Goal: Task Accomplishment & Management: Manage account settings

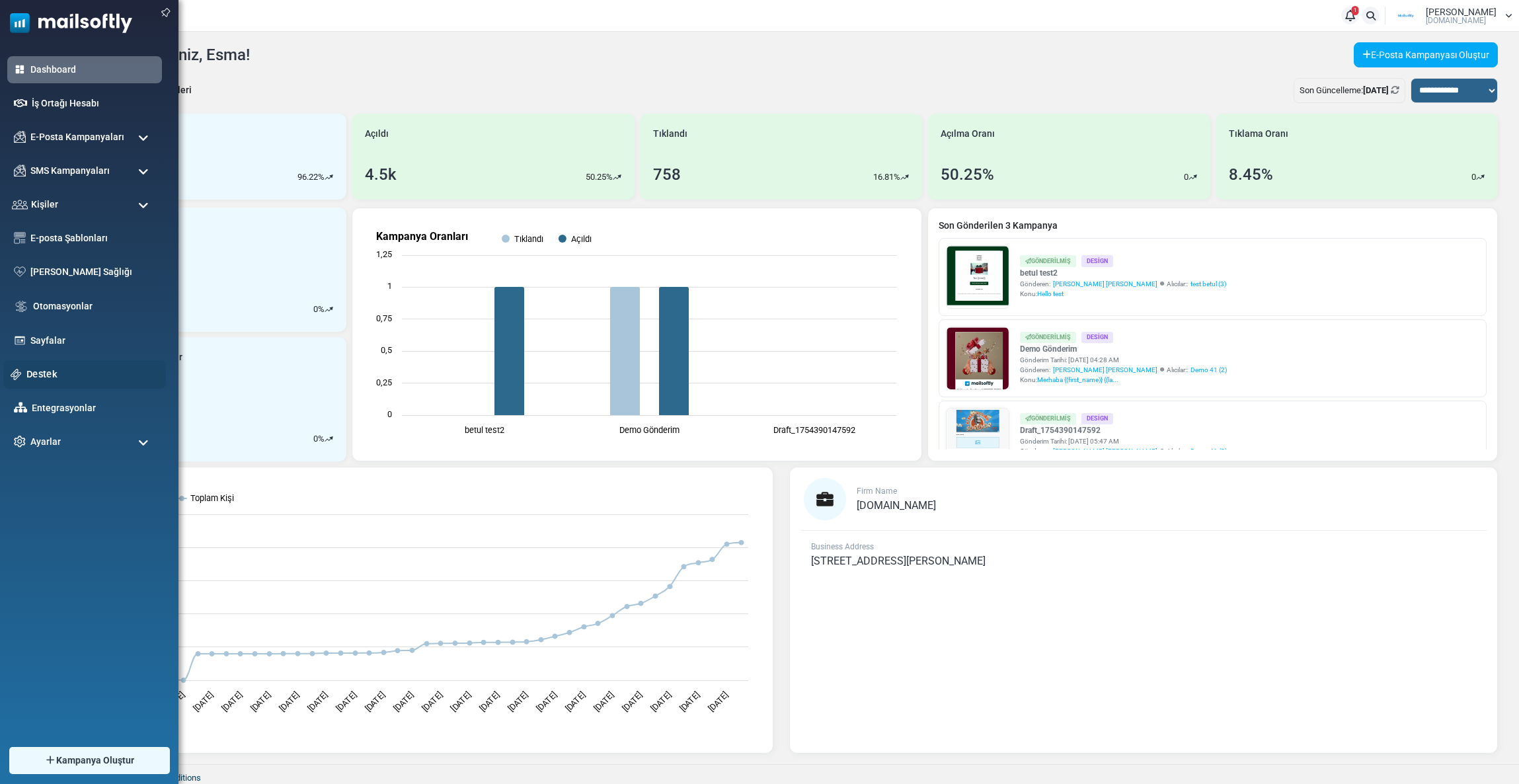
click at [35, 373] on link "Destek" at bounding box center [92, 374] width 132 height 15
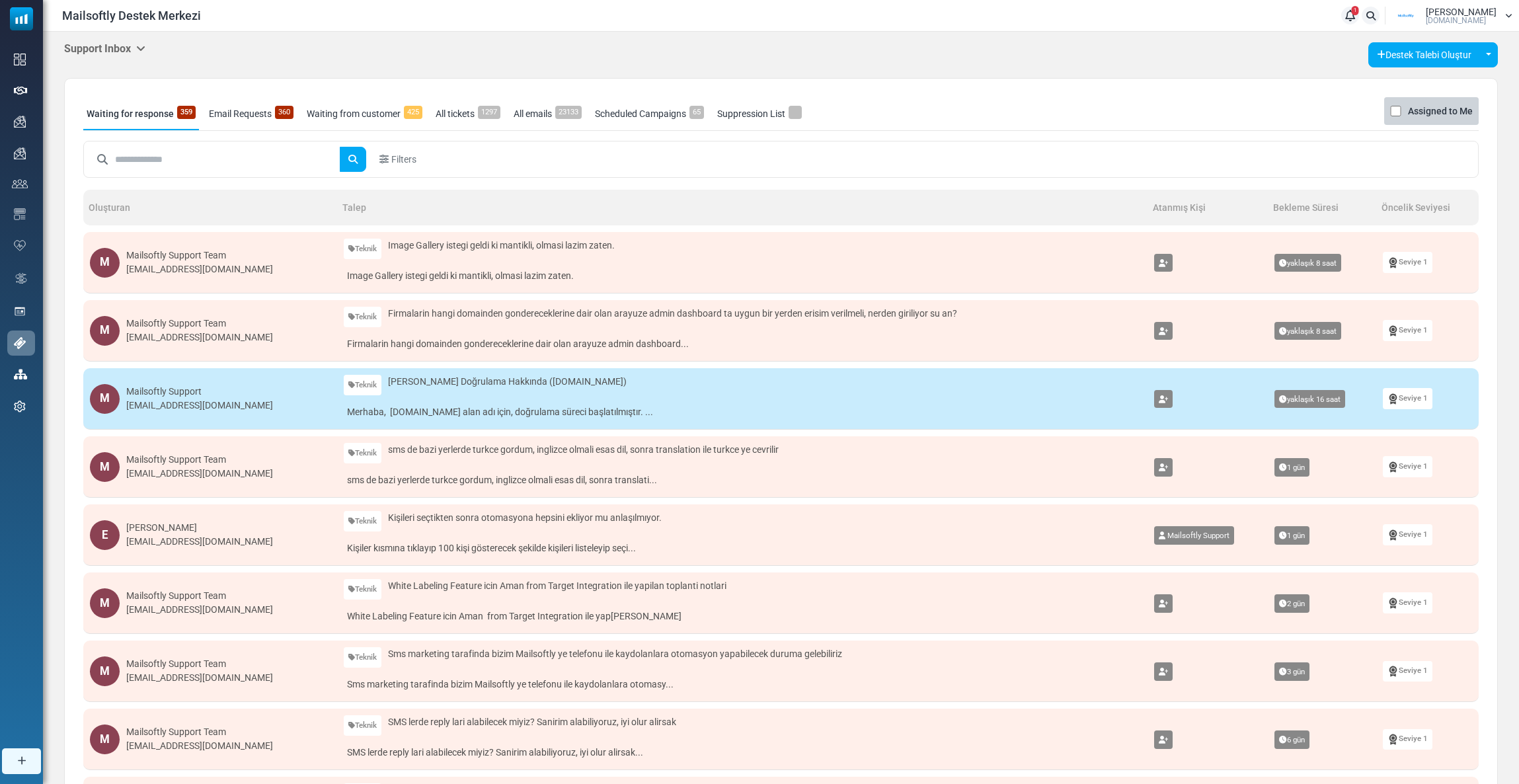
click at [132, 50] on h5 "Support Inbox" at bounding box center [105, 48] width 81 height 12
click at [180, 121] on link "Control Panel" at bounding box center [214, 124] width 113 height 24
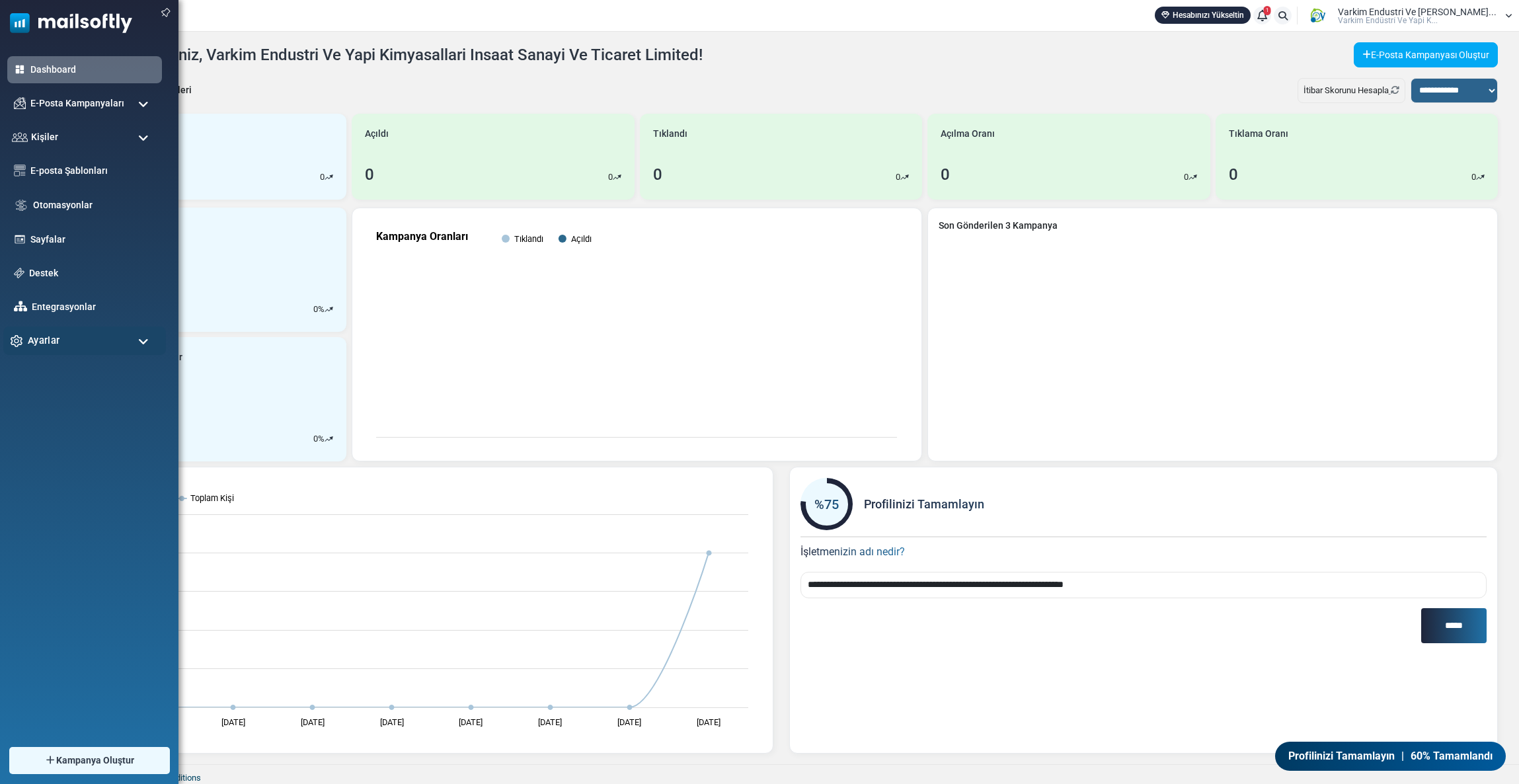
click at [42, 333] on span "Ayarlar" at bounding box center [43, 341] width 31 height 15
click at [54, 440] on link "E-Posta Ayarları" at bounding box center [83, 442] width 159 height 12
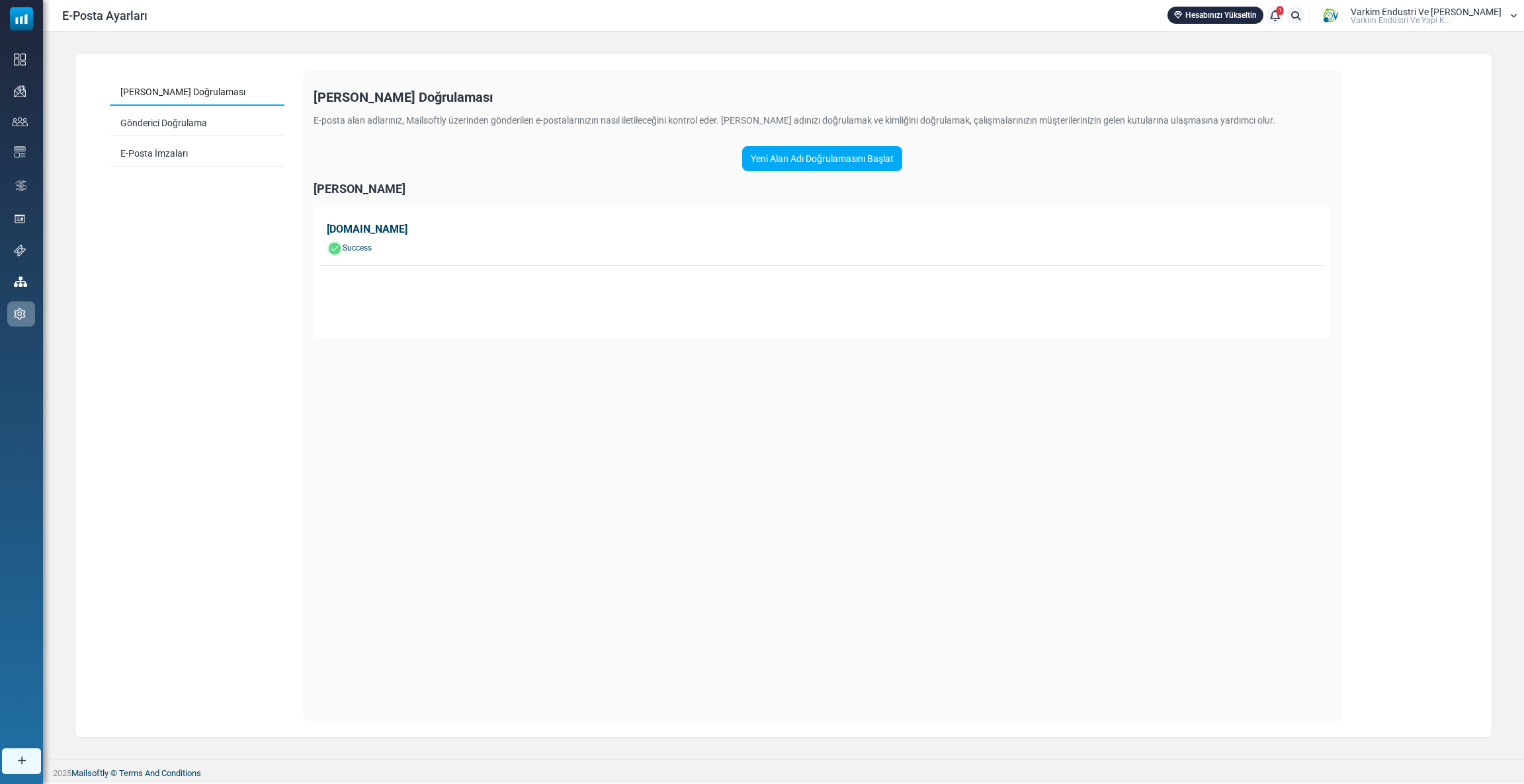
click at [386, 239] on link "[DOMAIN_NAME] Success" at bounding box center [822, 239] width 1004 height 53
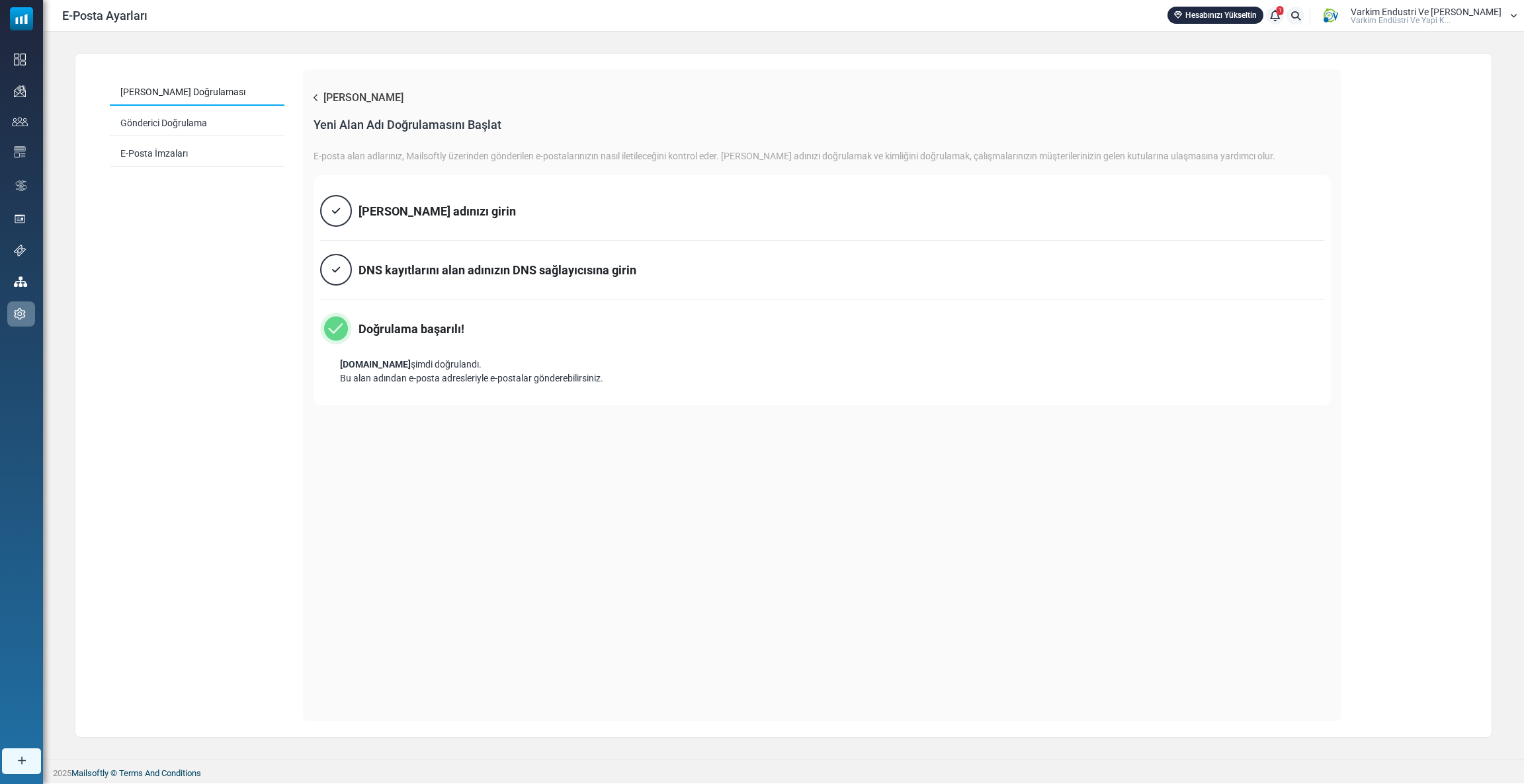
click at [531, 281] on div "DNS kayıtlarını alan adınızın DNS sağlayıcısına girin" at bounding box center [478, 269] width 316 height 31
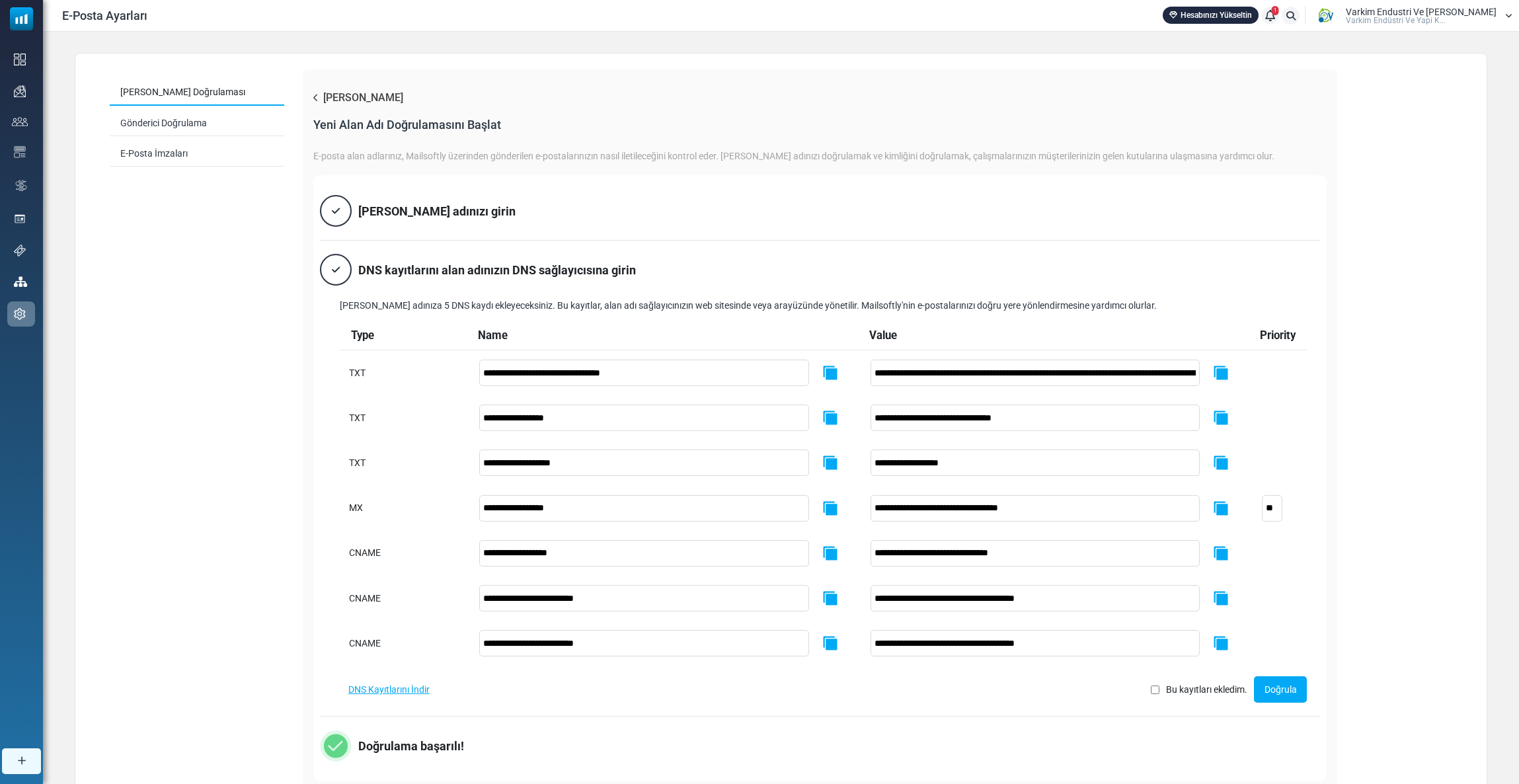
click at [1283, 685] on link "Doğrula" at bounding box center [1281, 690] width 53 height 26
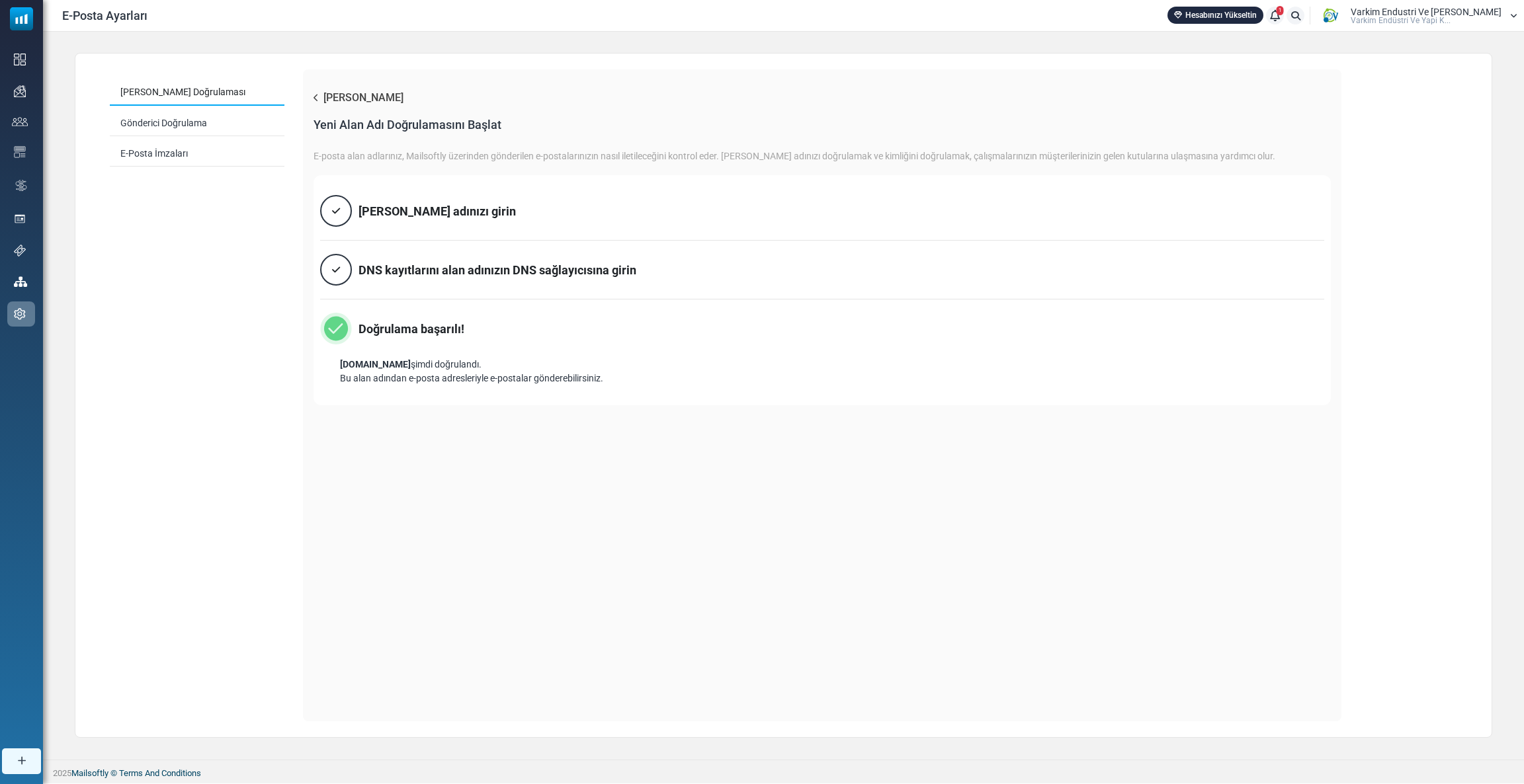
click at [1479, 16] on div "Varkim Endustri Ve Yapi Kim... Varki̇m Endüstri̇ Ve Yapi K..." at bounding box center [1426, 16] width 151 height 18
click at [1390, 165] on link "Çıkış Yap" at bounding box center [1380, 170] width 118 height 24
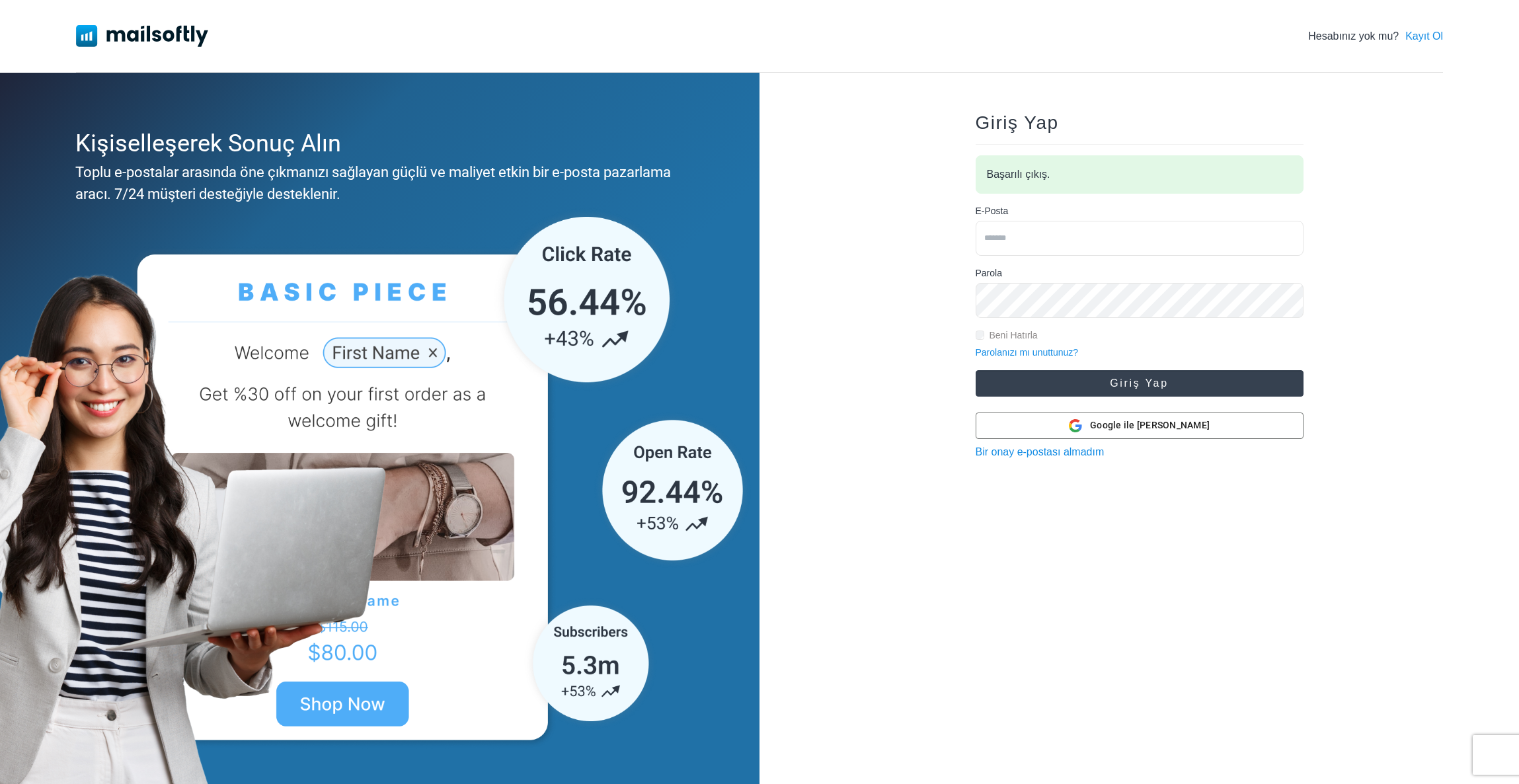
type input "**********"
click at [1043, 385] on button "Giriş Yap" at bounding box center [1139, 383] width 328 height 26
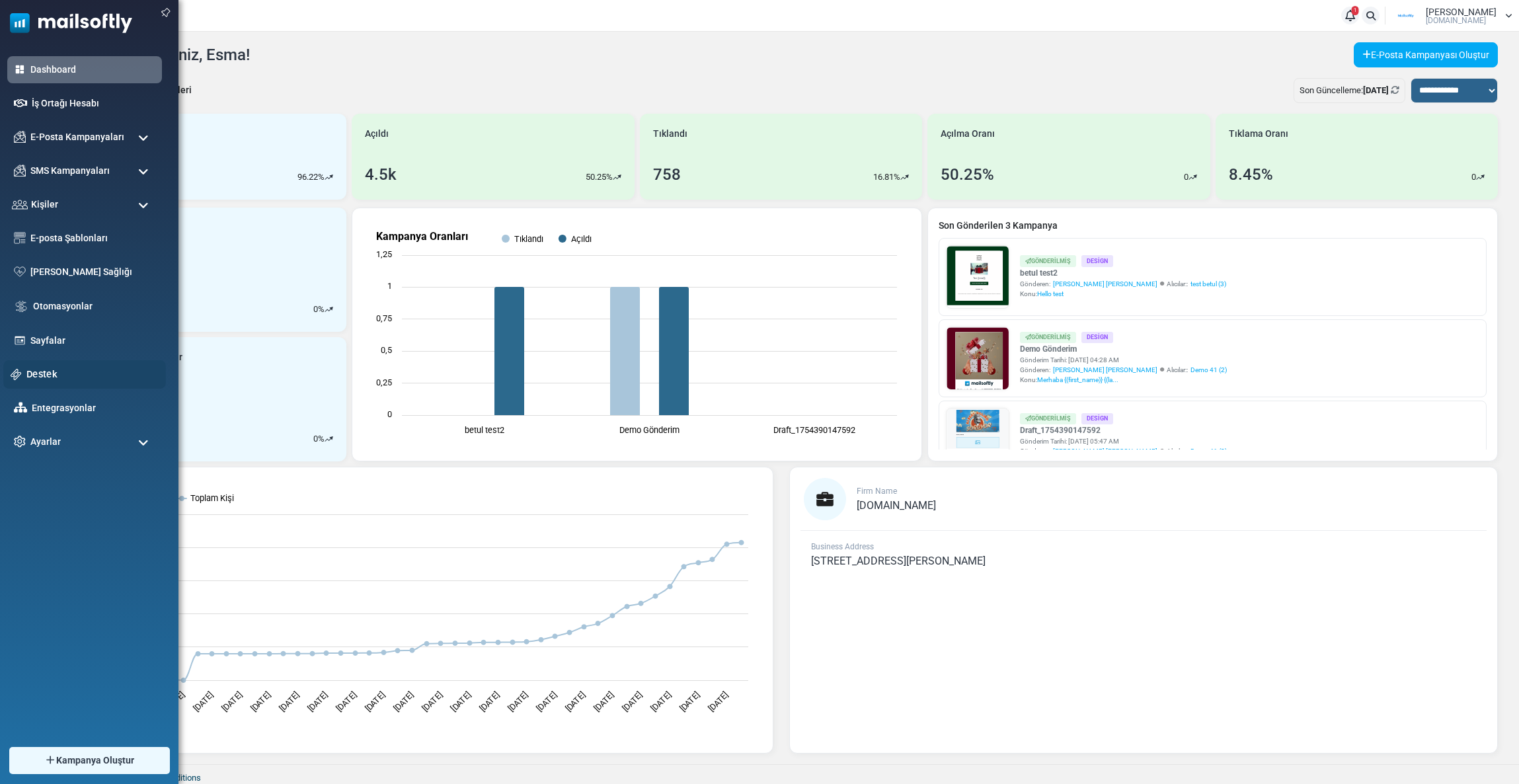
click at [49, 361] on div "Destek" at bounding box center [85, 374] width 162 height 29
click at [54, 364] on div "Destek" at bounding box center [85, 374] width 162 height 29
click at [33, 381] on link "Destek" at bounding box center [92, 374] width 132 height 15
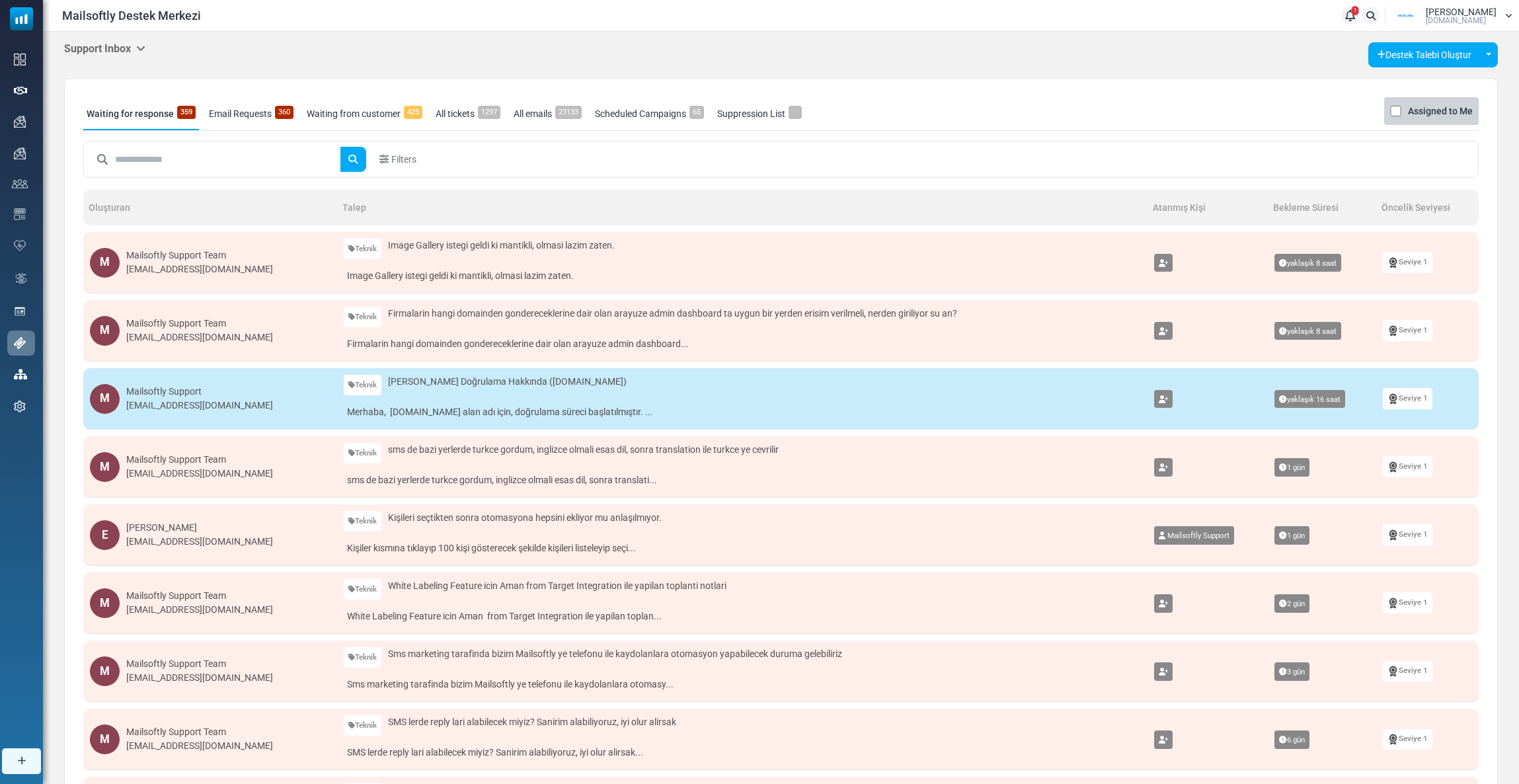
click at [127, 155] on input "text" at bounding box center [227, 159] width 225 height 25
click at [127, 46] on h5 "Support Inbox" at bounding box center [105, 48] width 81 height 12
click at [193, 133] on link "Control Panel" at bounding box center [214, 124] width 113 height 24
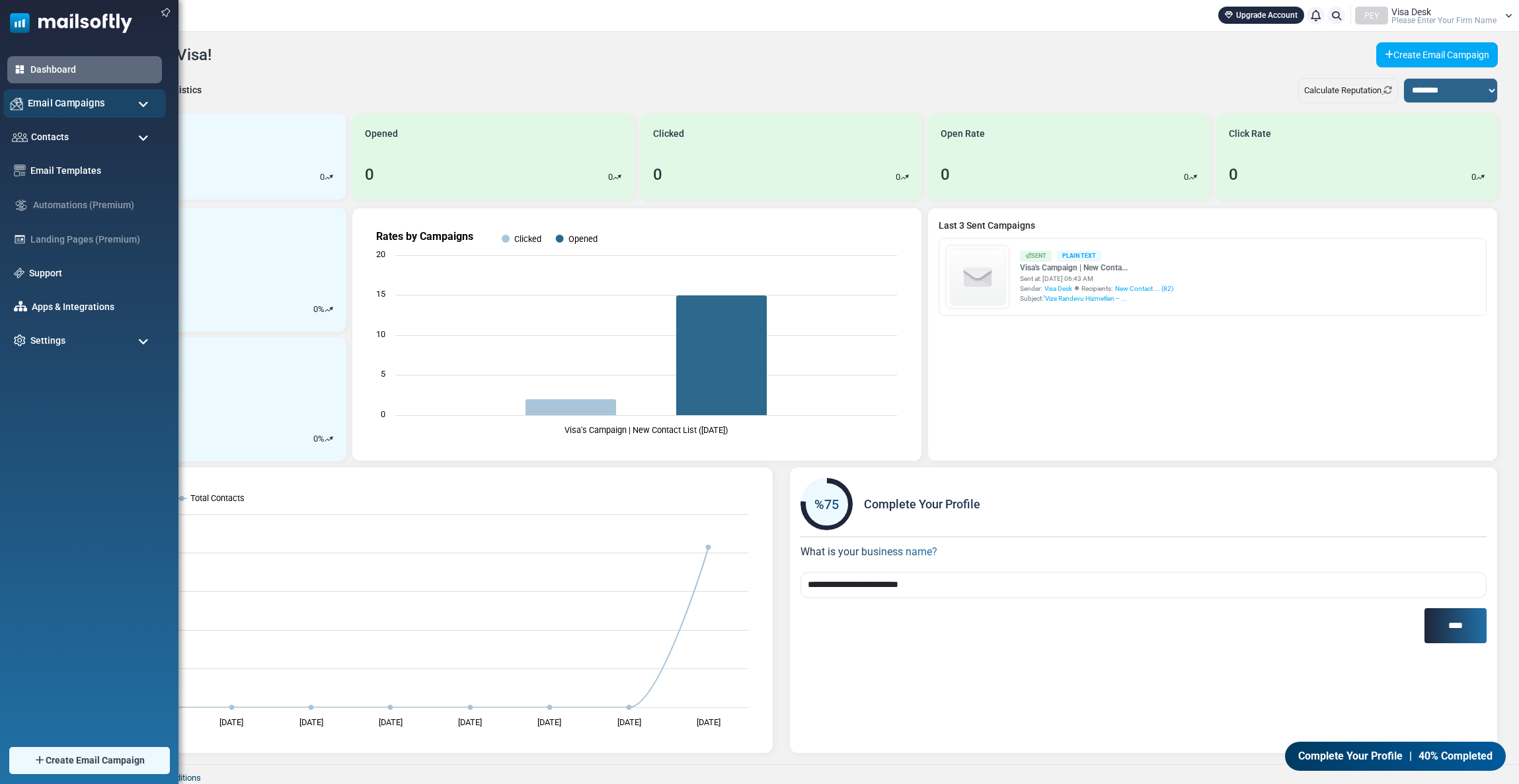
click at [69, 102] on span "Email Campaigns" at bounding box center [67, 103] width 78 height 15
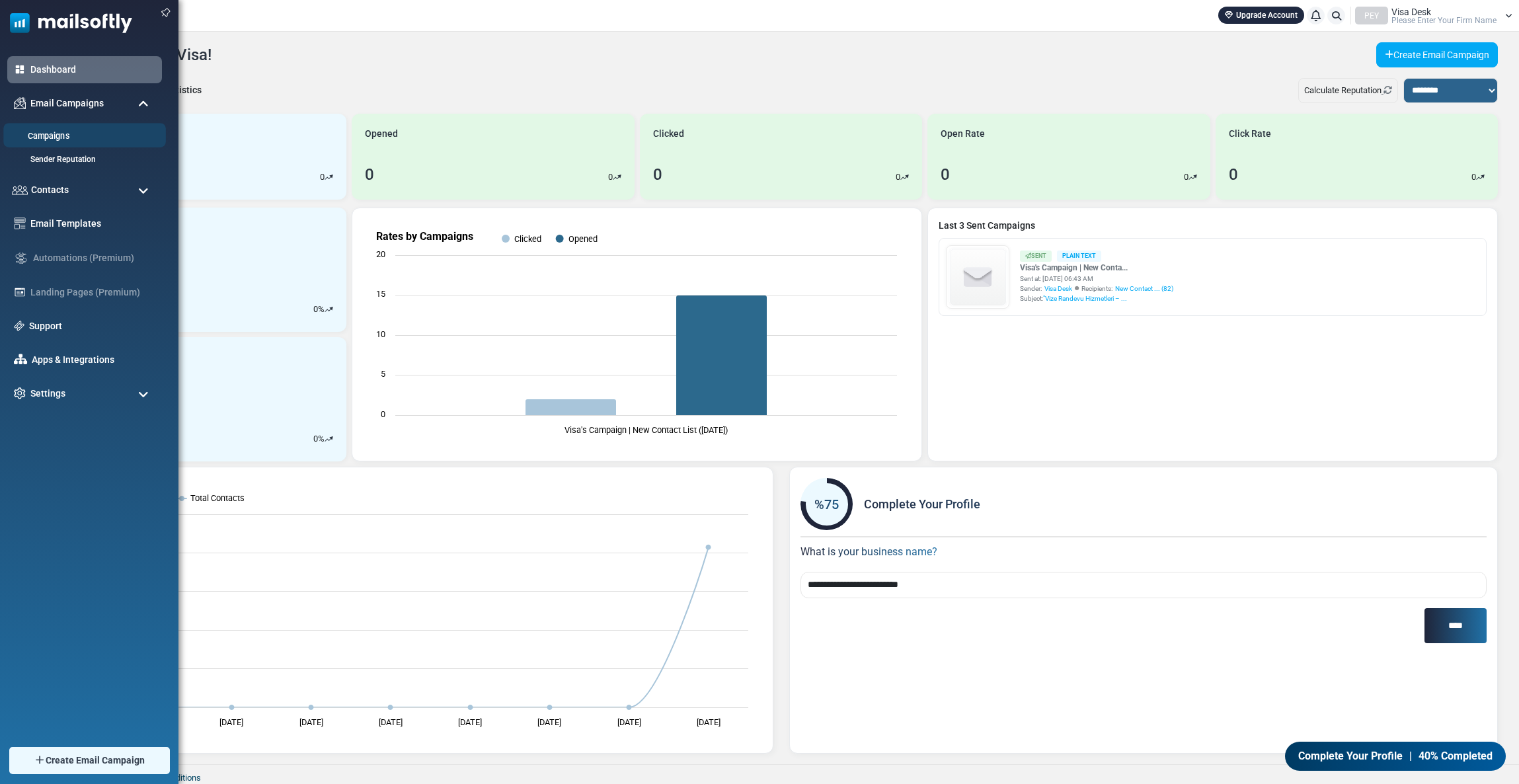
click at [79, 141] on link "Campaigns" at bounding box center [83, 136] width 159 height 12
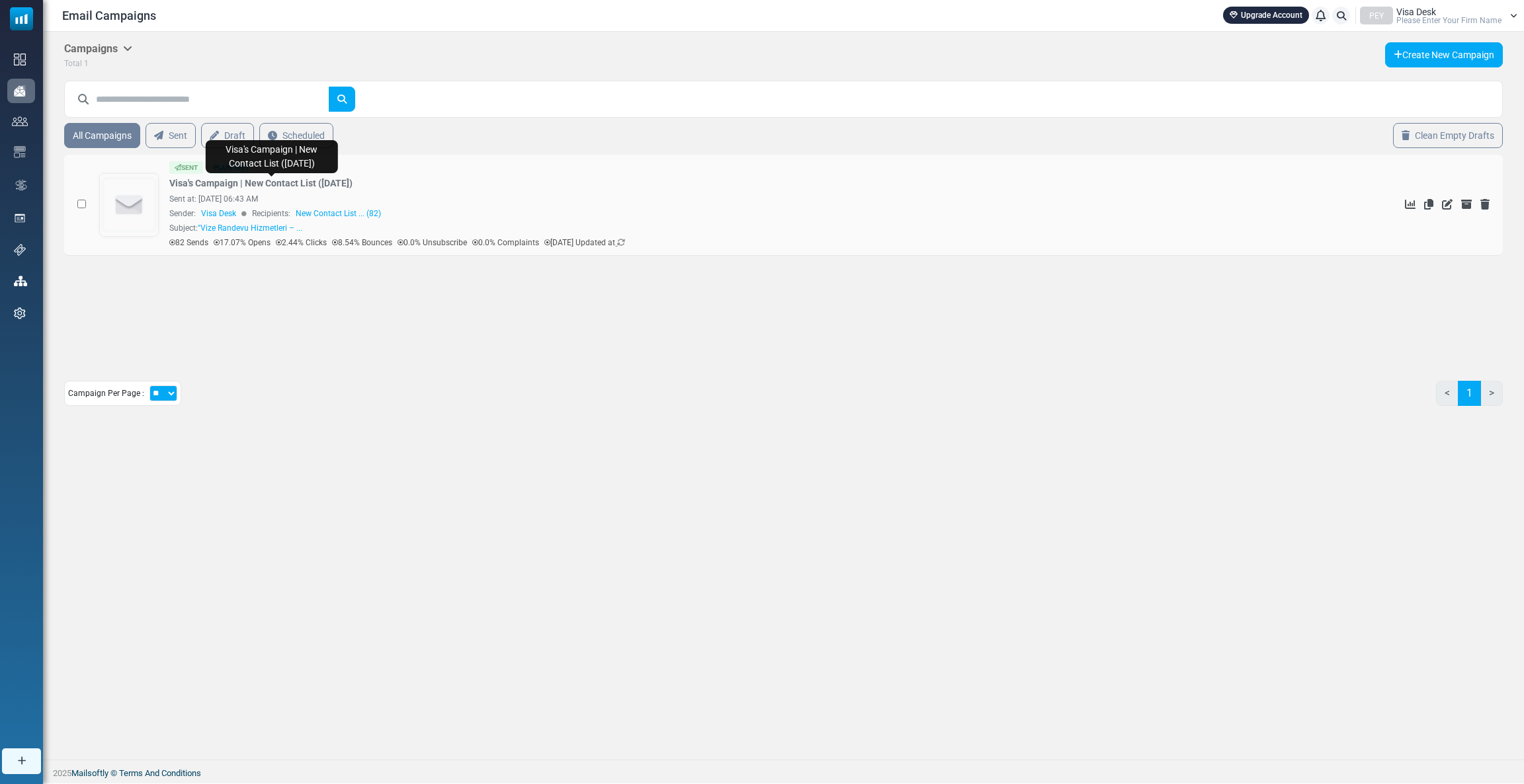
click at [259, 186] on link "Visa's Campaign | New Contact List ([DATE])" at bounding box center [260, 183] width 183 height 14
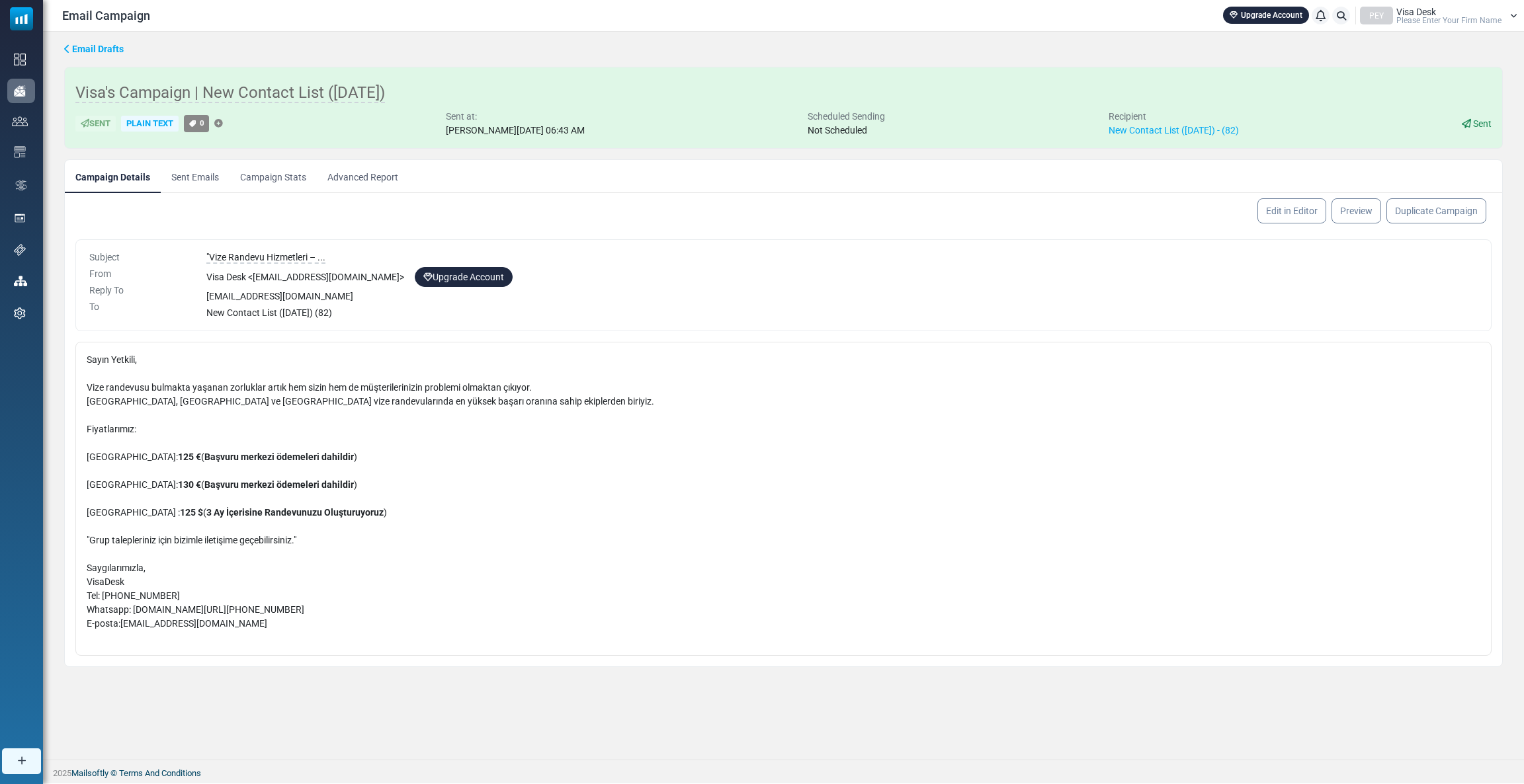
click at [273, 173] on link "Campaign Stats" at bounding box center [273, 176] width 87 height 33
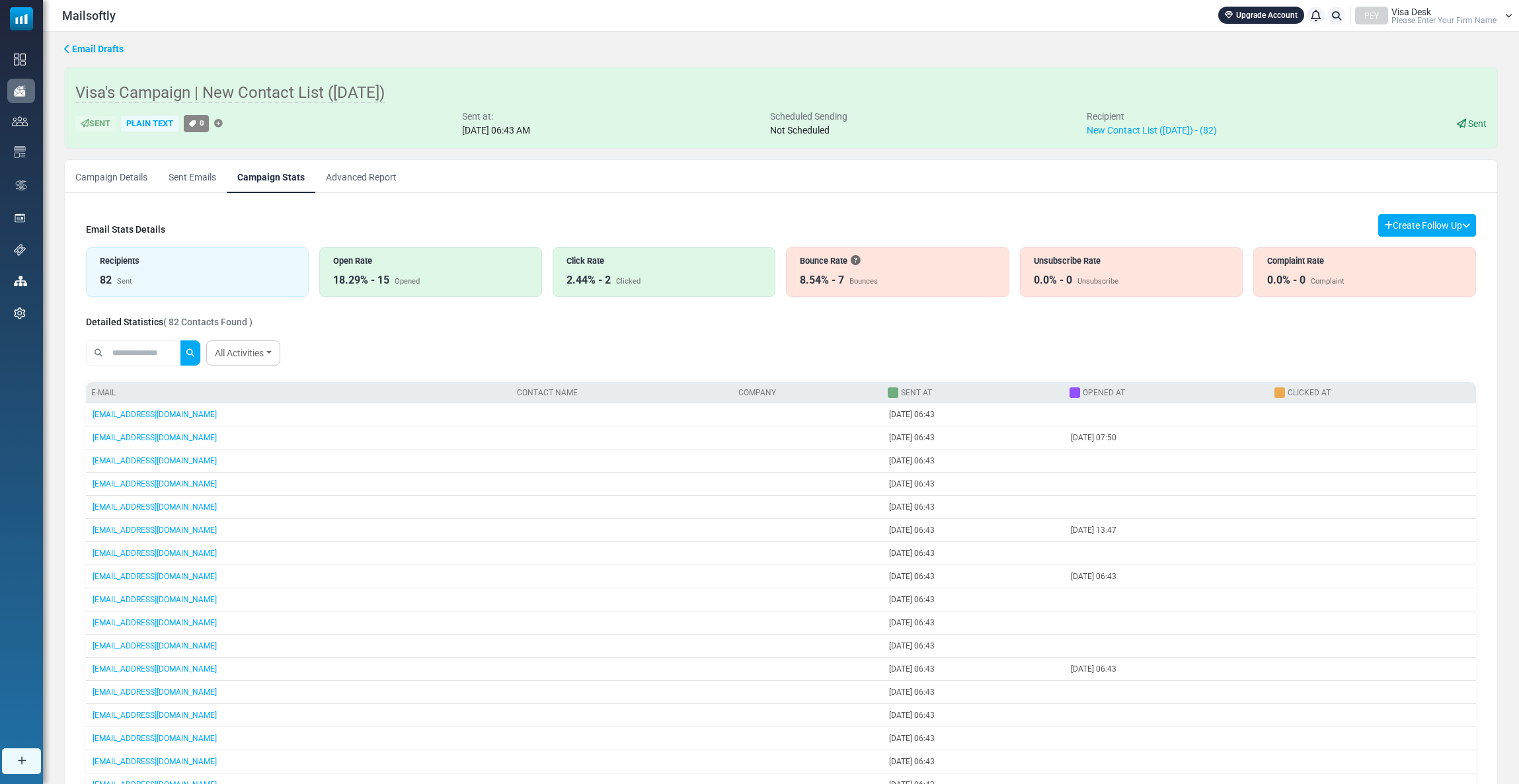
click at [1414, 11] on span "Visa Desk" at bounding box center [1411, 12] width 39 height 10
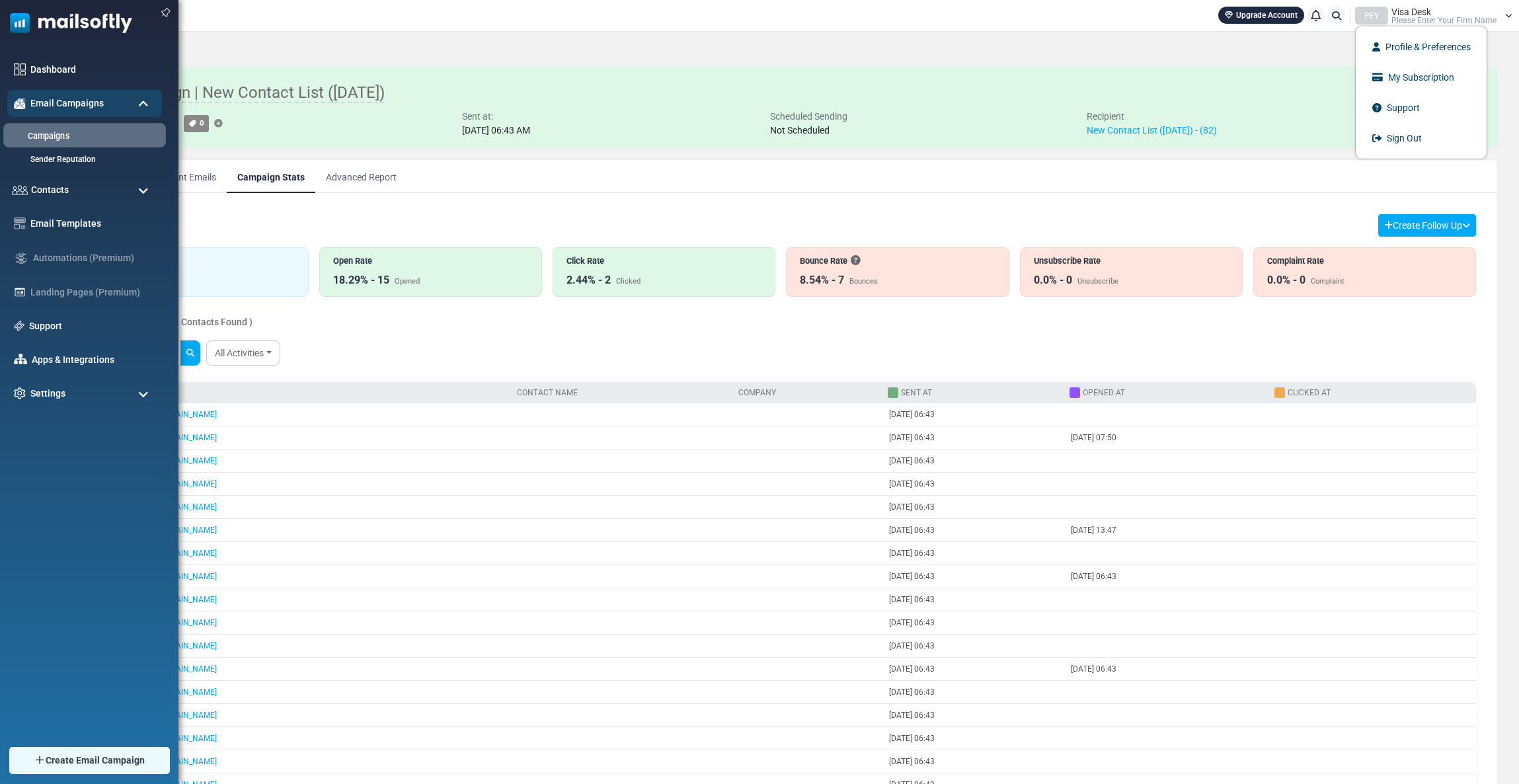
click at [30, 140] on link "Campaigns" at bounding box center [83, 136] width 159 height 12
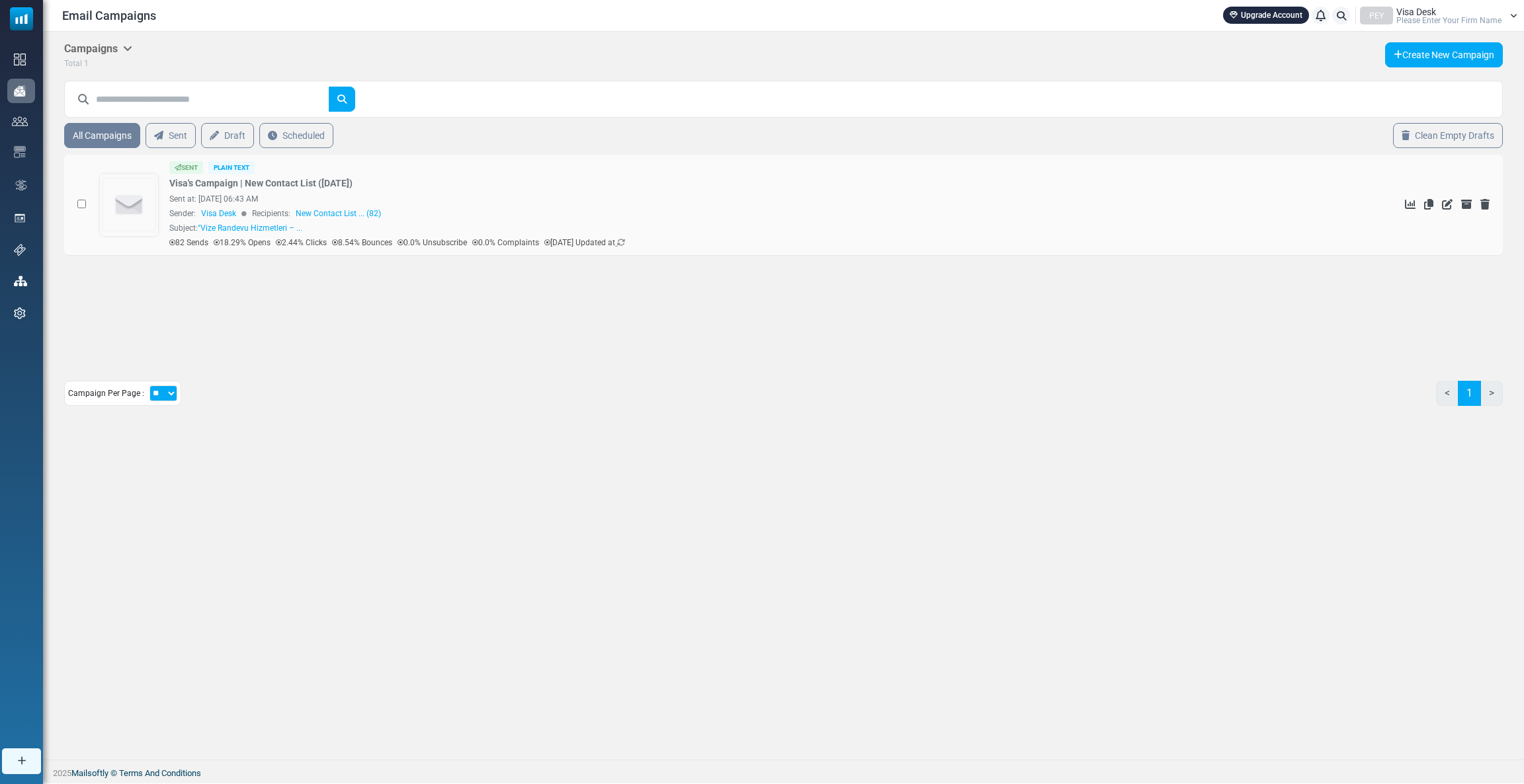
click at [251, 193] on div "Sent at: [DATE] 06:43 AM" at bounding box center [718, 199] width 1099 height 12
click at [251, 188] on link "Visa's Campaign | New Contact List ([DATE])" at bounding box center [260, 183] width 183 height 14
